Goal: Transaction & Acquisition: Purchase product/service

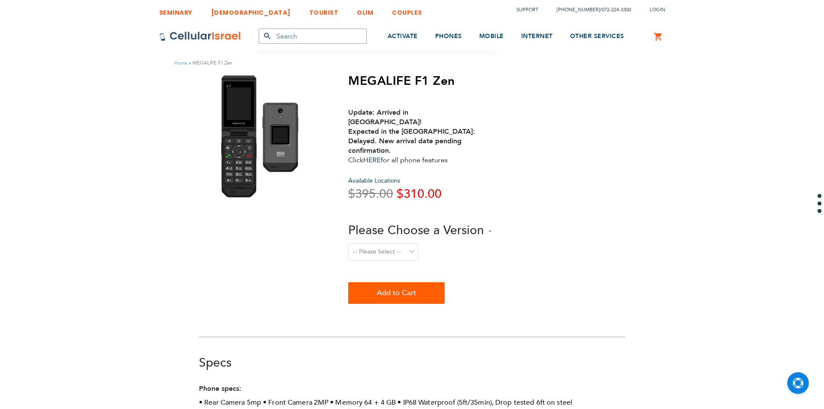
click at [382, 243] on select "-- Please Select -- Level 1. Filtered Email only Level 2. Email + Banking Level…" at bounding box center [383, 251] width 70 height 17
click at [348, 243] on select "-- Please Select -- Level 1. Filtered Email only Level 2. Email + Banking Level…" at bounding box center [383, 251] width 70 height 17
drag, startPoint x: 380, startPoint y: 230, endPoint x: 380, endPoint y: 237, distance: 6.9
click at [380, 243] on select "-- Please Select -- Level 1. Filtered Email only Level 2. Email + Banking Level…" at bounding box center [383, 251] width 70 height 17
select select "Level 3. Special Yeshiva Plan"
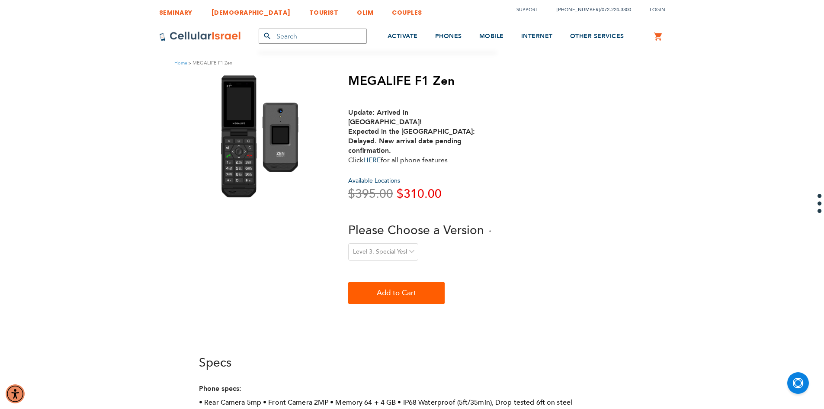
click at [348, 243] on select "-- Please Select -- Level 1. Filtered Email only Level 2. Email + Banking Level…" at bounding box center [383, 251] width 70 height 17
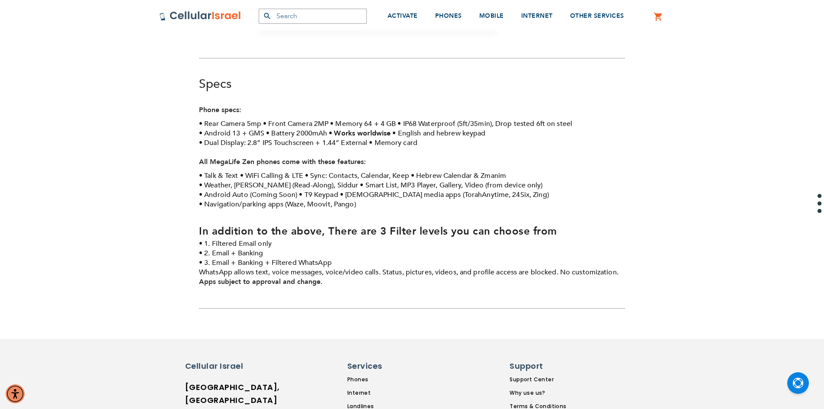
scroll to position [259, 0]
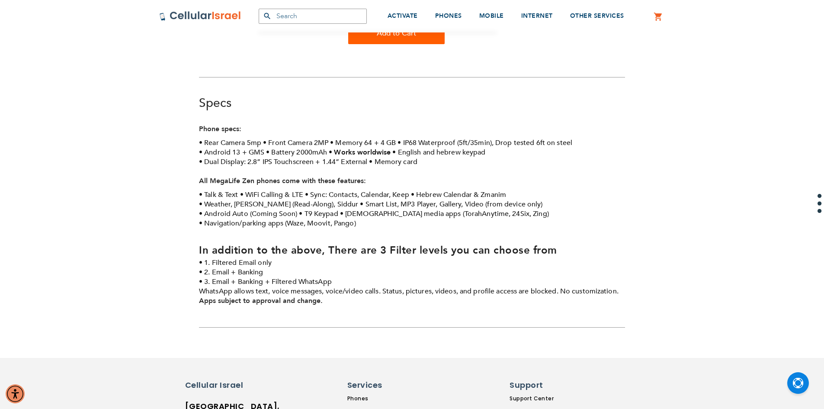
drag, startPoint x: 346, startPoint y: 294, endPoint x: 336, endPoint y: 284, distance: 13.8
click at [336, 284] on div "Specs Specs Phone specs: Rear Camera 5mp Front Camera 2MP Memory 64 + 4 GB IP68…" at bounding box center [412, 202] width 426 height 250
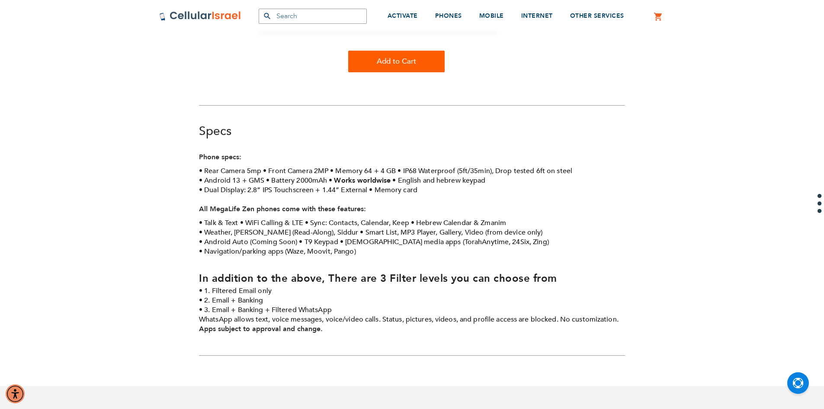
scroll to position [216, 0]
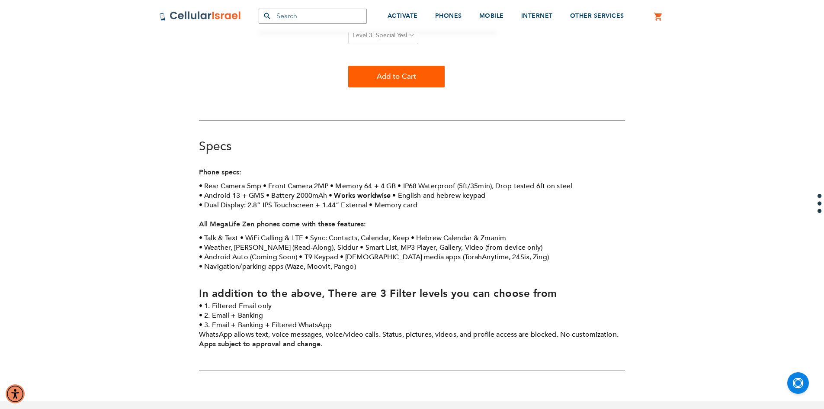
click at [362, 251] on ul "Talk & Text WiFi Calling & LTE Sync: Contacts, Calendar, Keep Hebrew Calendar &…" at bounding box center [412, 252] width 426 height 38
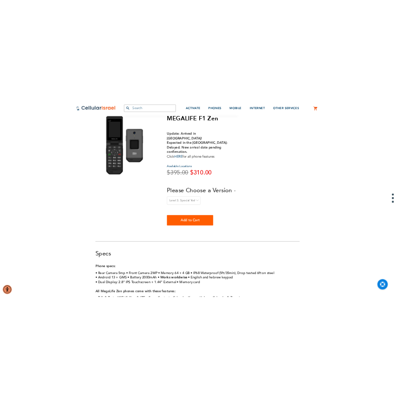
scroll to position [0, 0]
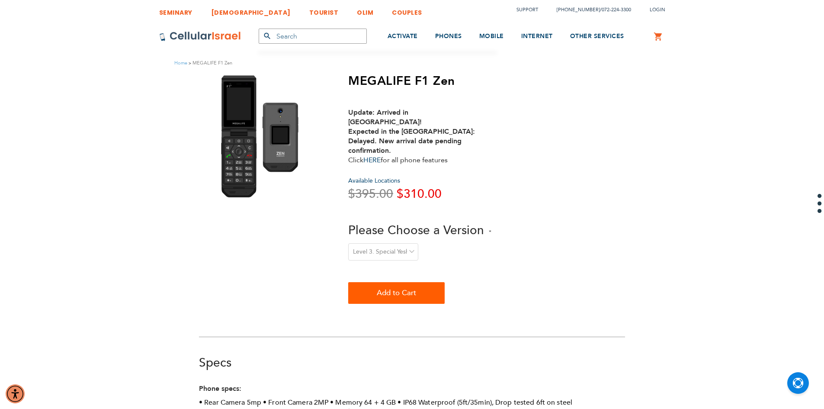
drag, startPoint x: 398, startPoint y: 169, endPoint x: 313, endPoint y: 32, distance: 160.7
click at [378, 84] on h1 "MEGALIFE F1 Zen" at bounding box center [419, 81] width 143 height 15
